Goal: Task Accomplishment & Management: Manage account settings

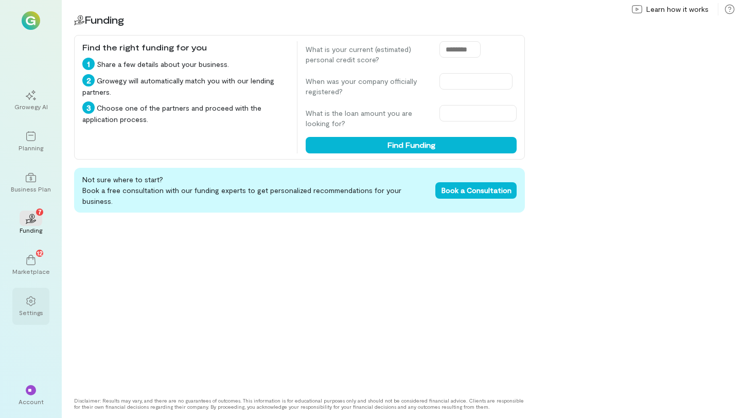
click at [43, 295] on div "Settings" at bounding box center [30, 305] width 37 height 37
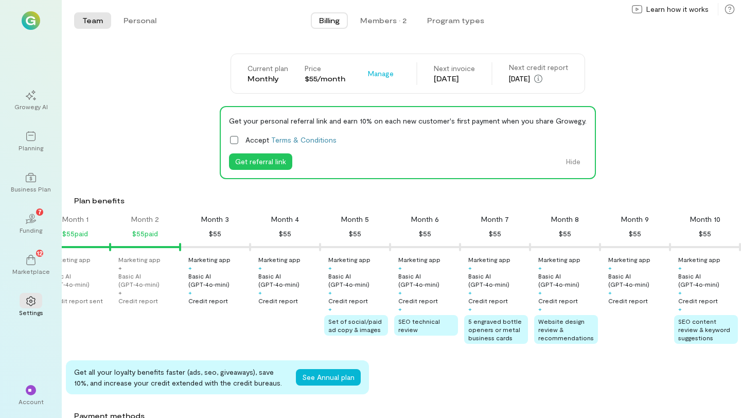
click at [326, 23] on span "Billing" at bounding box center [329, 20] width 21 height 10
click at [372, 74] on span "Manage" at bounding box center [381, 73] width 26 height 10
click at [656, 103] on div "Current plan Monthly Price $55/month Manage See Annual Plan Cancel plan Next in…" at bounding box center [407, 404] width 667 height 703
click at [442, 19] on button "Program types" at bounding box center [456, 20] width 74 height 16
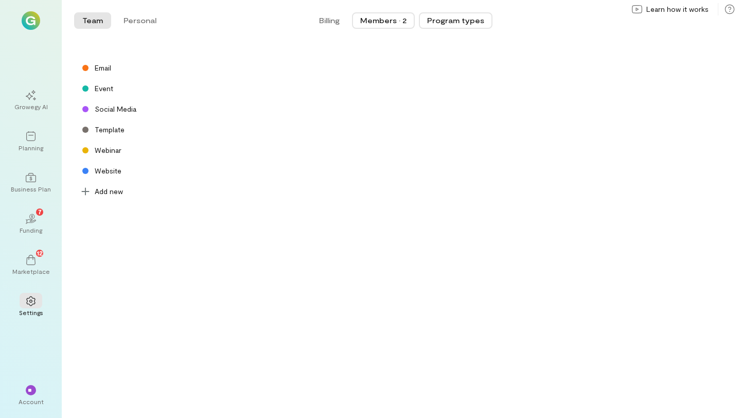
click at [374, 19] on div "Members · 2" at bounding box center [383, 20] width 46 height 10
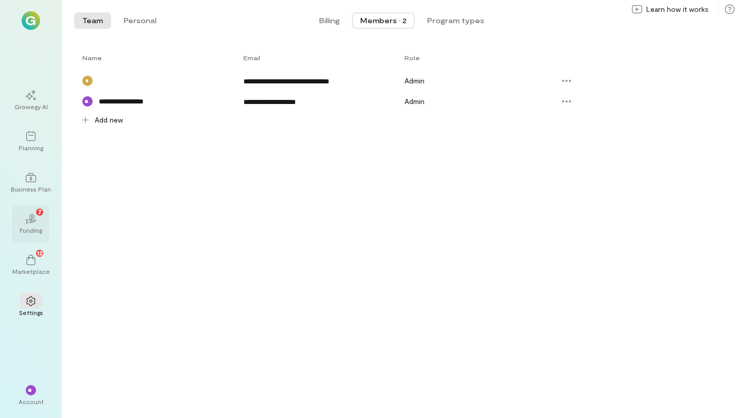
click at [34, 238] on div "02 7 Funding" at bounding box center [30, 223] width 37 height 37
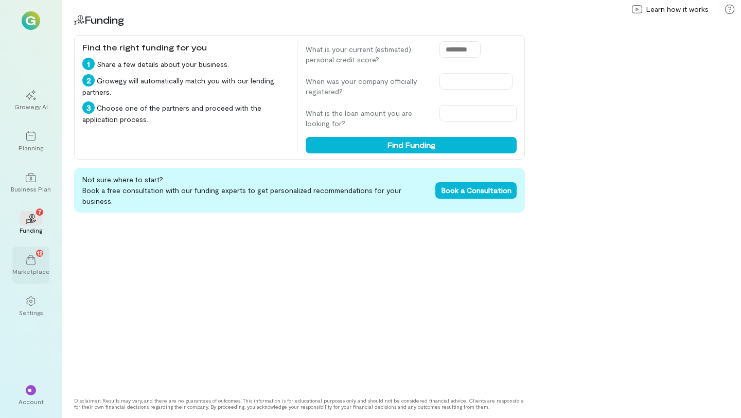
click at [25, 264] on div "12" at bounding box center [31, 258] width 23 height 15
click at [32, 397] on div "**" at bounding box center [31, 389] width 23 height 15
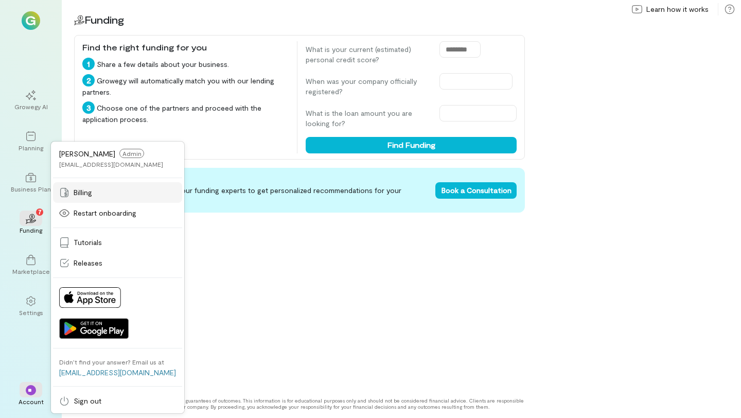
click at [100, 196] on div "Billing" at bounding box center [117, 192] width 117 height 10
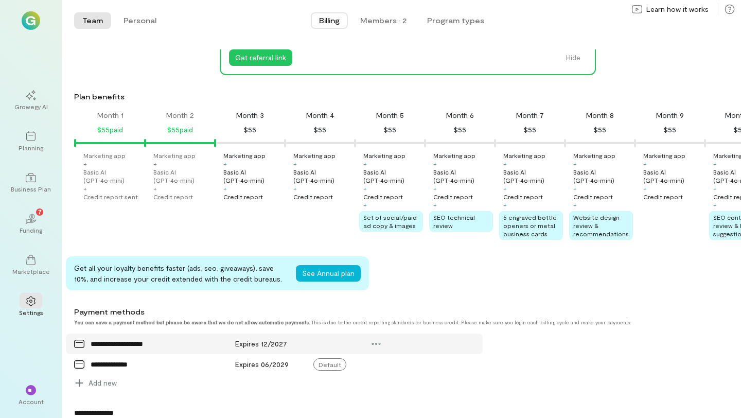
click at [128, 341] on div "**********" at bounding box center [157, 343] width 132 height 10
click at [377, 342] on icon at bounding box center [376, 343] width 10 height 10
click at [407, 315] on div "Payment methods" at bounding box center [372, 312] width 596 height 10
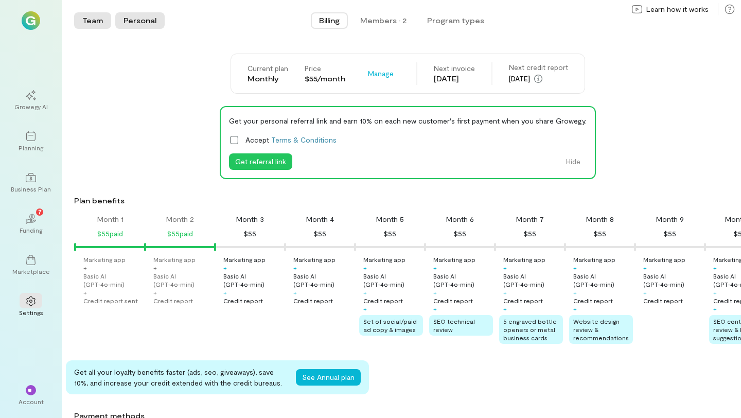
click at [130, 19] on button "Personal" at bounding box center [139, 20] width 49 height 16
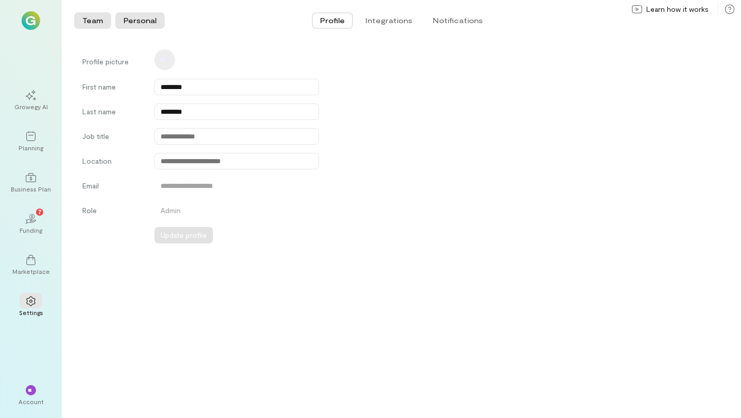
click at [92, 18] on button "Team" at bounding box center [92, 20] width 37 height 16
